Goal: Task Accomplishment & Management: Use online tool/utility

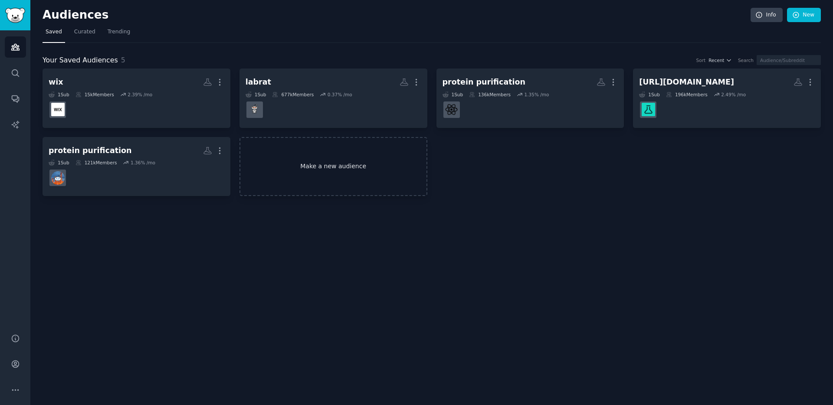
click at [343, 154] on link "Make a new audience" at bounding box center [333, 166] width 188 height 59
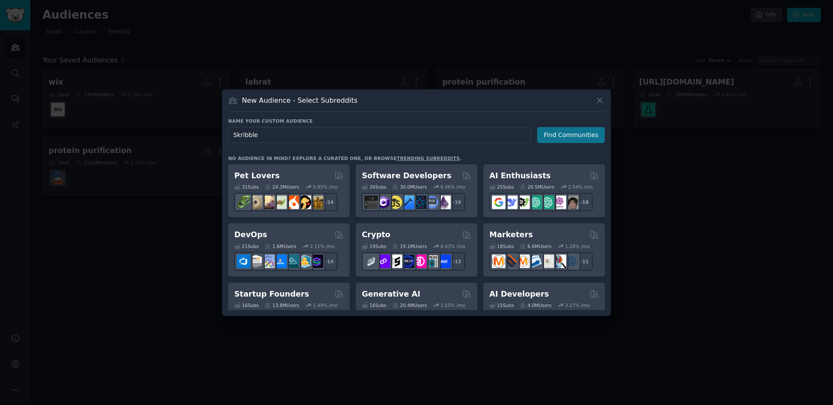
type input "Skribble"
click at [569, 136] on button "Find Communities" at bounding box center [571, 135] width 68 height 16
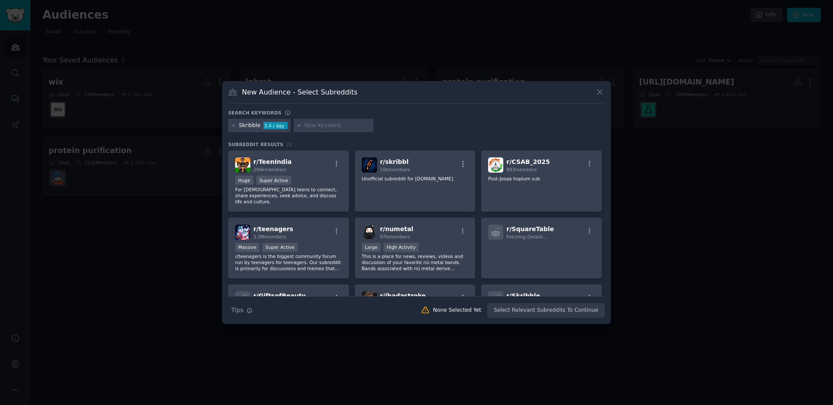
click at [337, 118] on div "Search keywords" at bounding box center [416, 114] width 376 height 9
click at [599, 92] on icon at bounding box center [599, 92] width 5 height 5
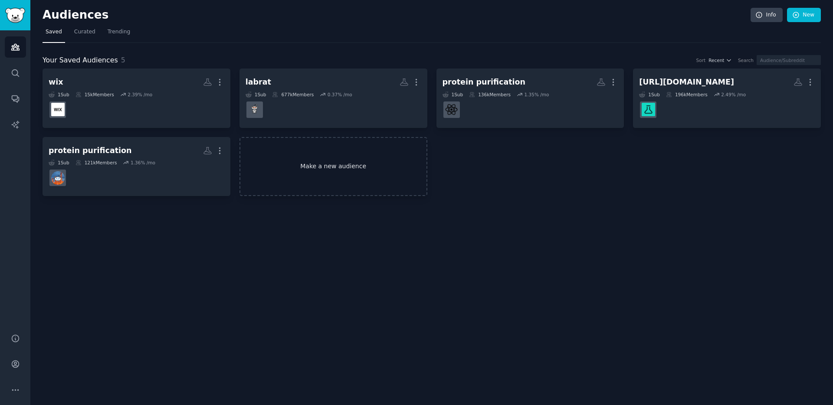
click at [344, 159] on link "Make a new audience" at bounding box center [333, 166] width 188 height 59
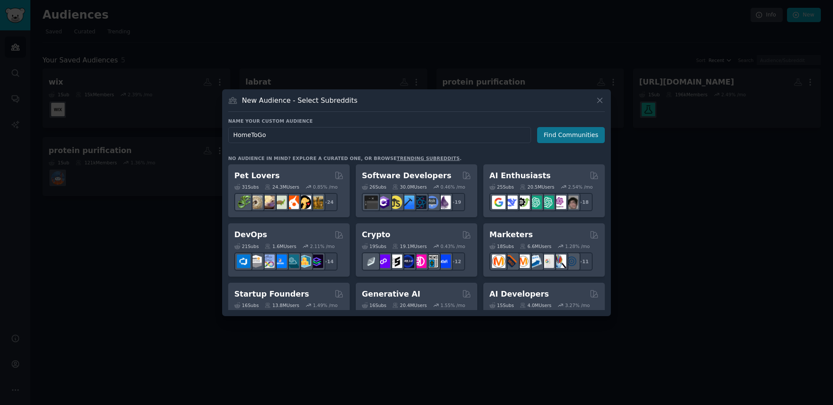
type input "HomeToGo"
click at [578, 135] on button "Find Communities" at bounding box center [571, 135] width 68 height 16
